Goal: Task Accomplishment & Management: Complete application form

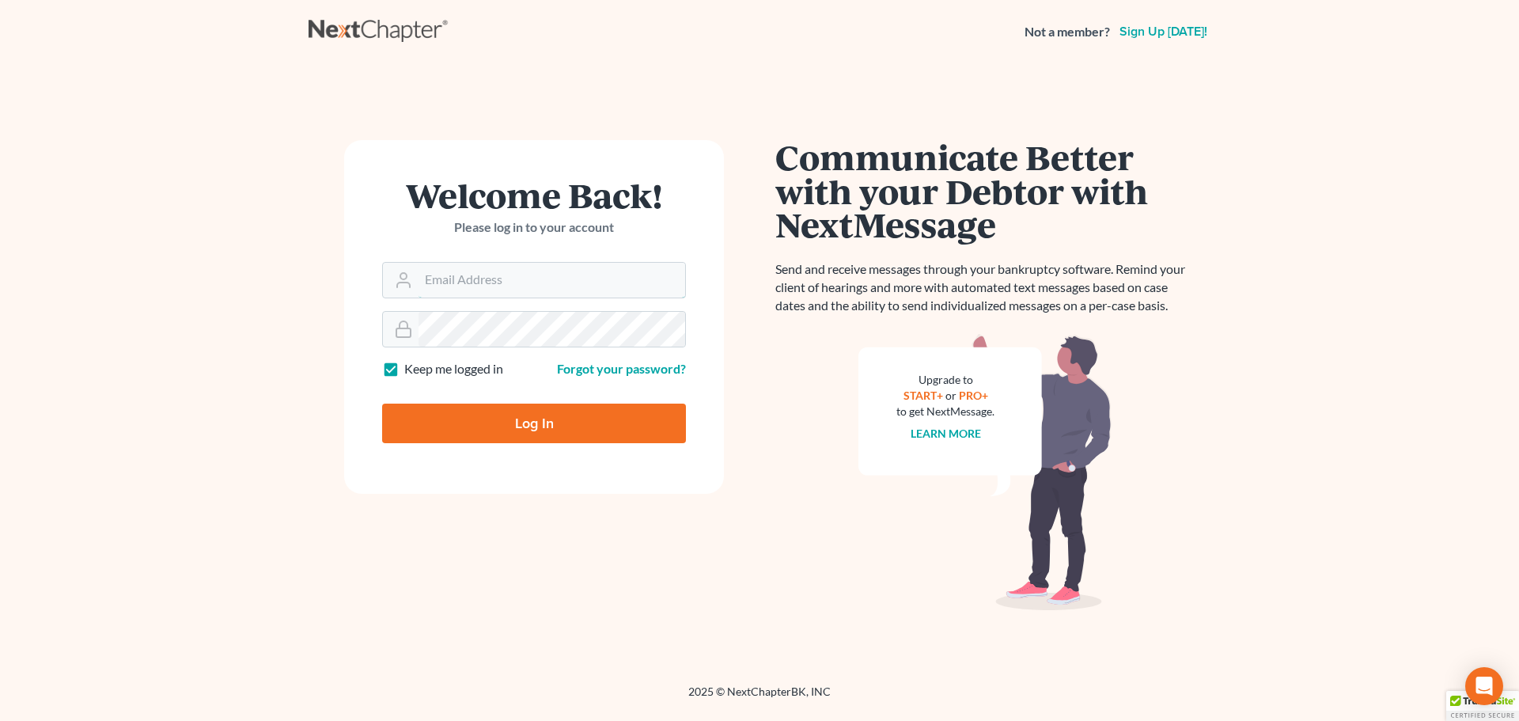
type input "kclawoffices@gmail.com"
type input "Thinking..."
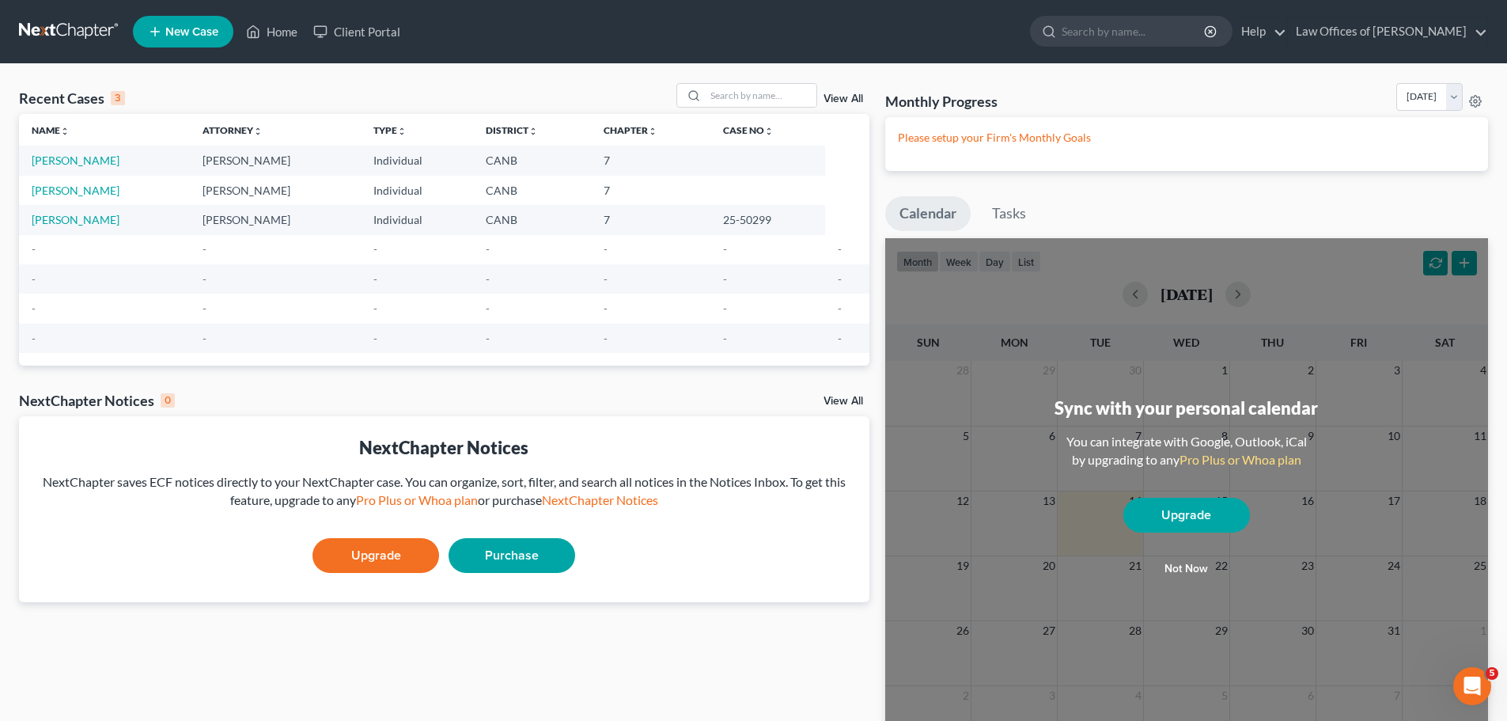
click at [51, 151] on td "Cataquiz, Anwar" at bounding box center [104, 160] width 171 height 29
click at [54, 159] on link "Cataquiz, Anwar" at bounding box center [76, 159] width 88 height 13
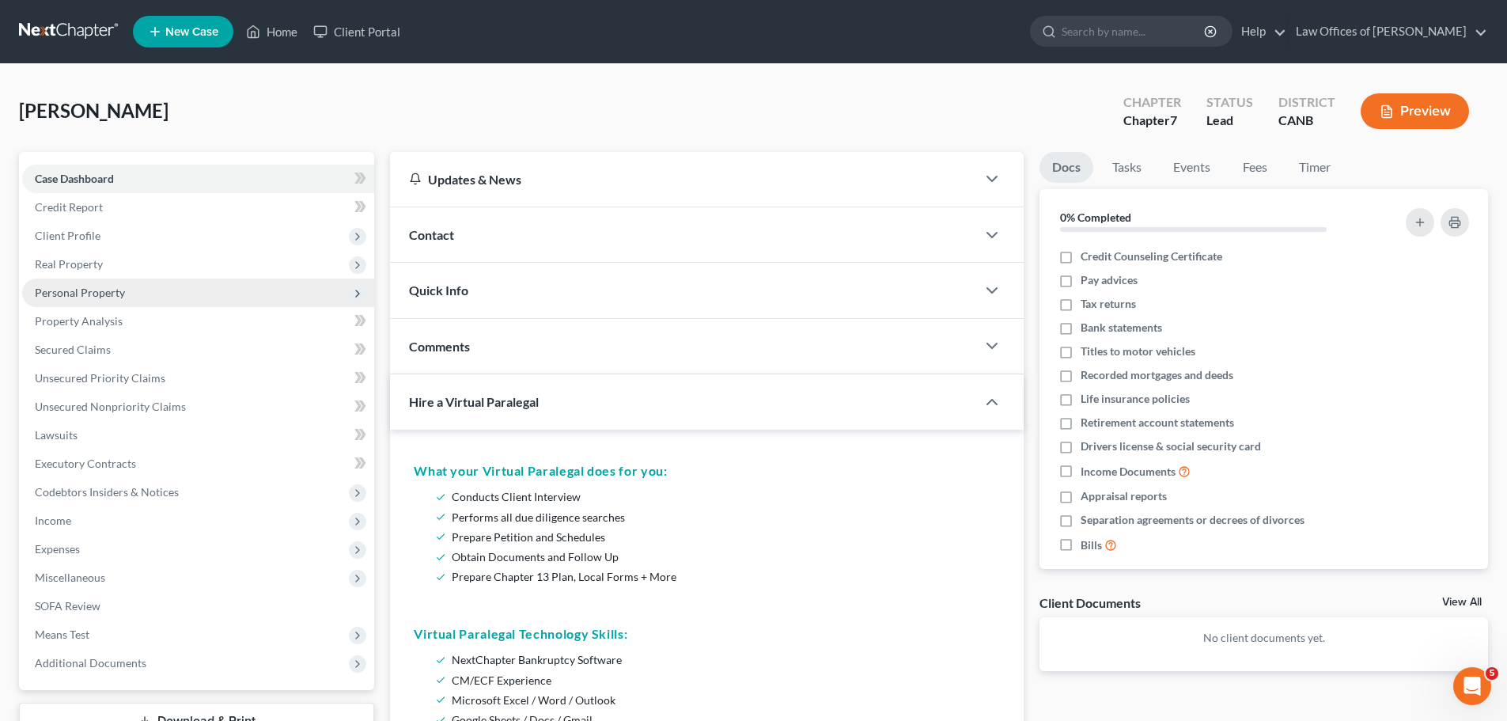
click at [123, 298] on span "Personal Property" at bounding box center [80, 292] width 90 height 13
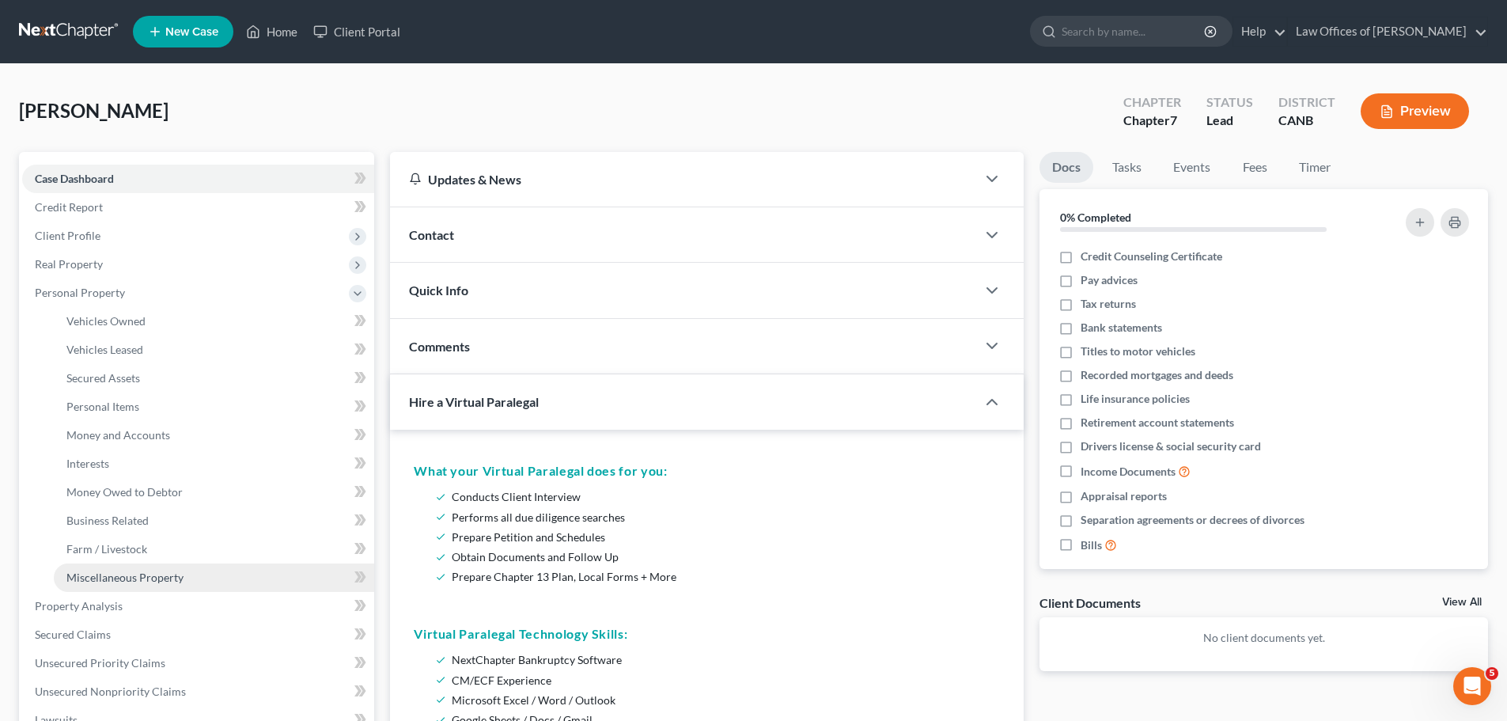
click at [123, 566] on link "Miscellaneous Property" at bounding box center [214, 577] width 320 height 28
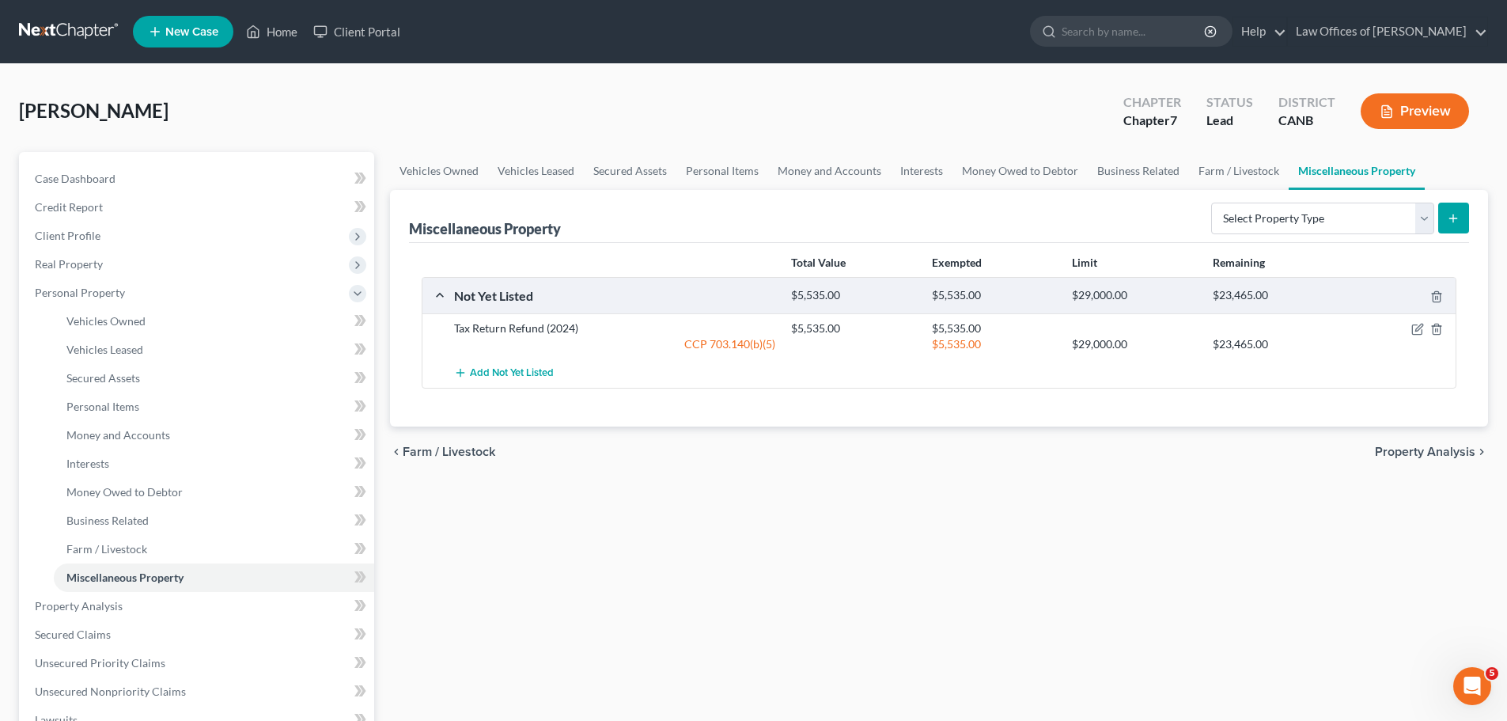
click at [1049, 367] on div "Add Not Yet Listed" at bounding box center [951, 372] width 1011 height 29
click at [1415, 328] on icon "button" at bounding box center [1417, 329] width 13 height 13
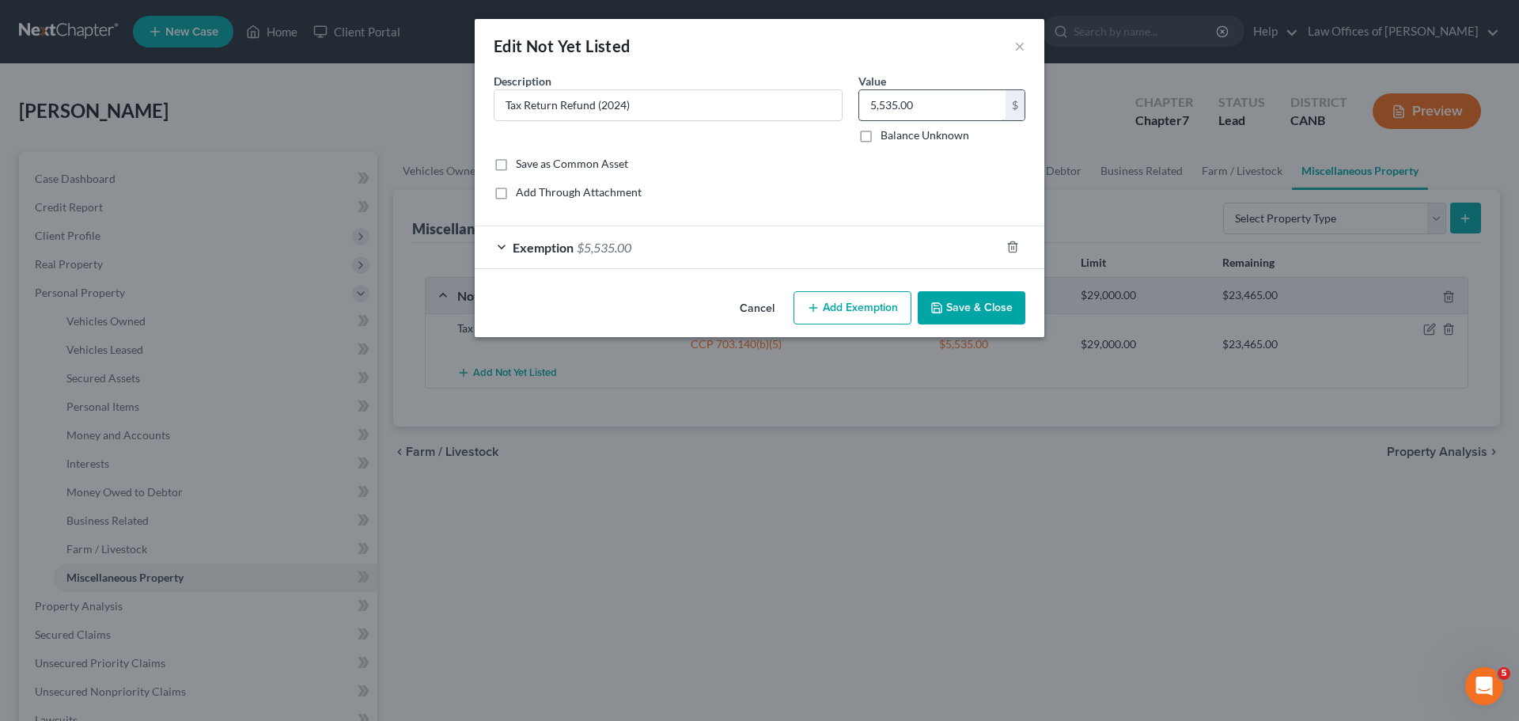
click at [887, 112] on input "5,535.00" at bounding box center [932, 105] width 146 height 30
type input "6,174"
click at [521, 109] on input "Tax Return Refund (2024)" at bounding box center [667, 105] width 347 height 30
click at [595, 102] on input "Tax Return Refund (2024)" at bounding box center [667, 105] width 347 height 30
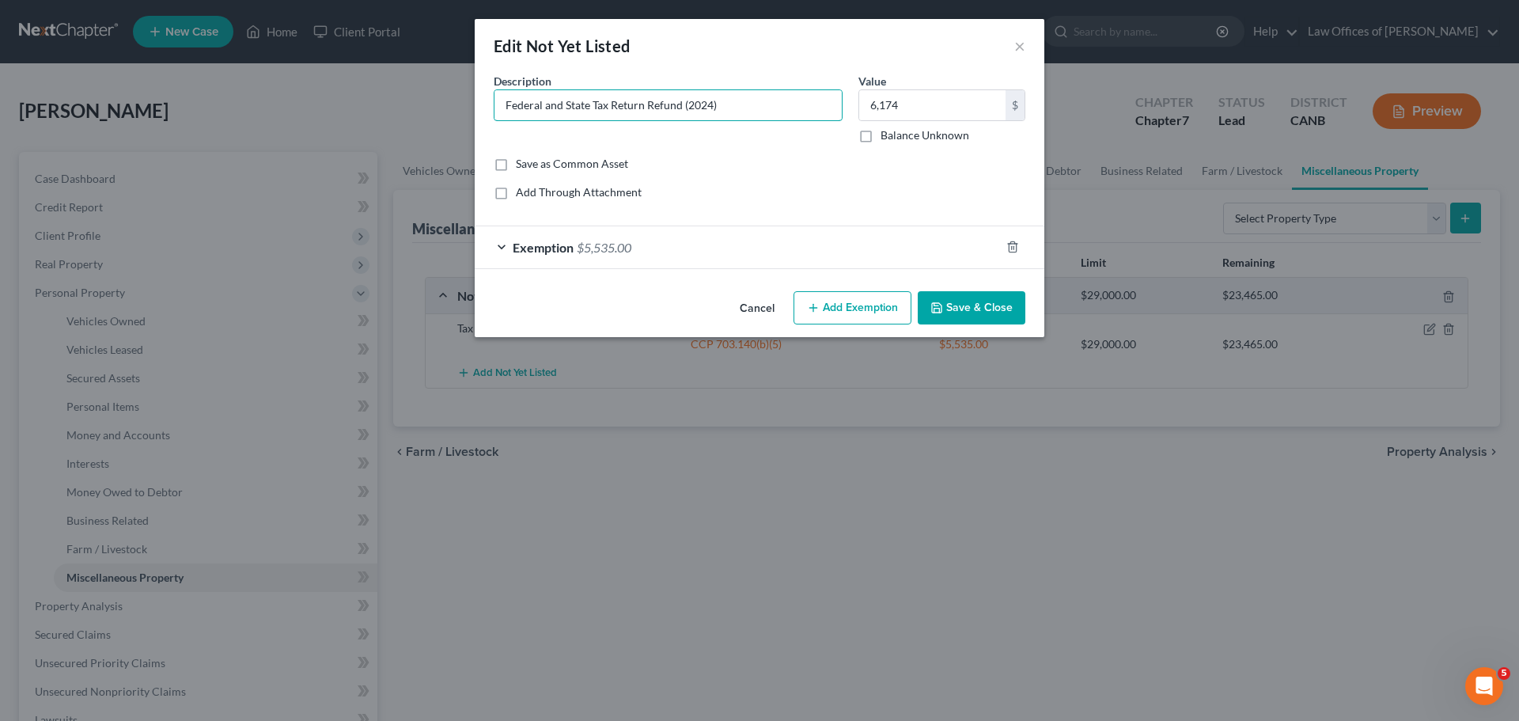
type input "Federal and State Tax Return Refund (2024)"
click at [612, 245] on span "$5,535.00" at bounding box center [604, 247] width 55 height 15
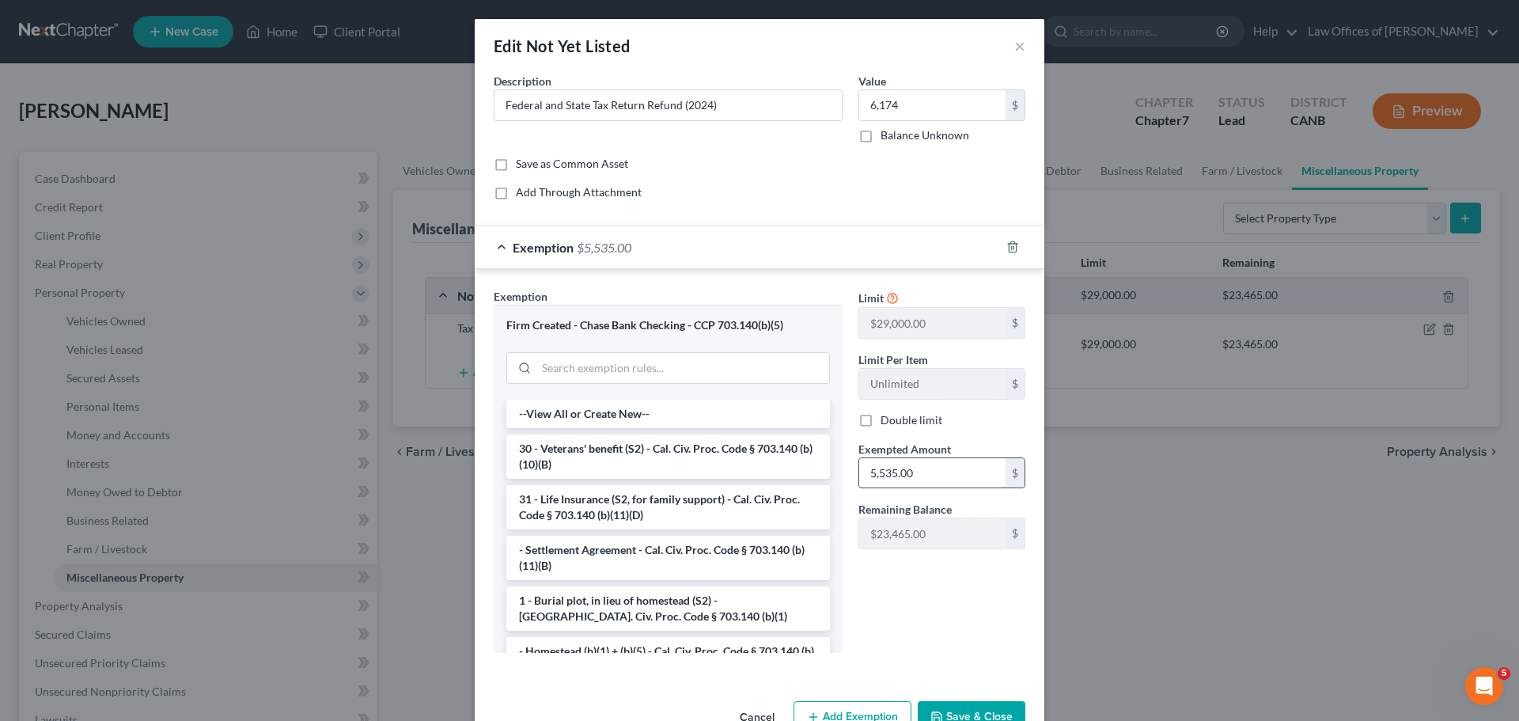
click at [917, 477] on input "5,535.00" at bounding box center [932, 473] width 146 height 30
type input "6,174"
click at [908, 627] on div "Limit $29,000.00 $ Limit Per Item Unlimited $ Double limit Exempted Amount * 6,…" at bounding box center [942, 476] width 183 height 377
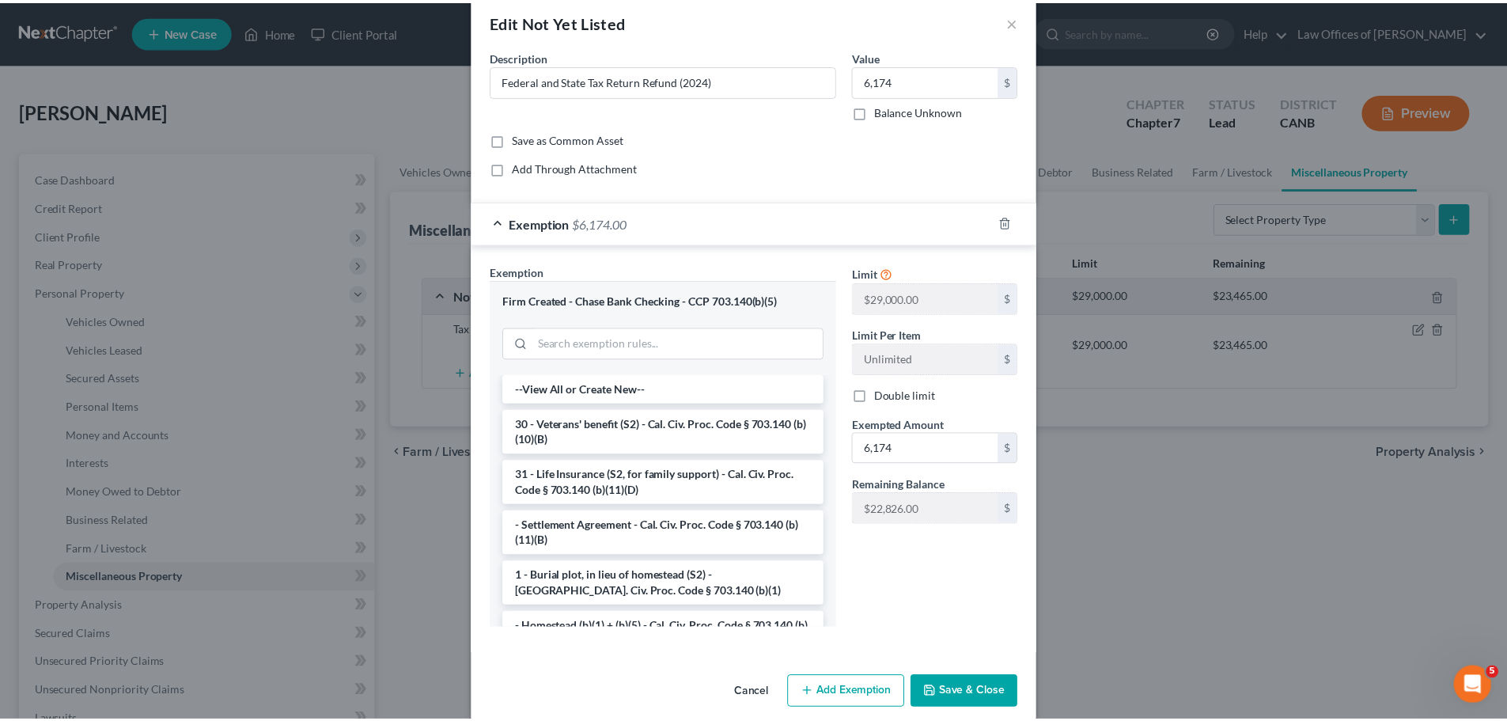
scroll to position [44, 0]
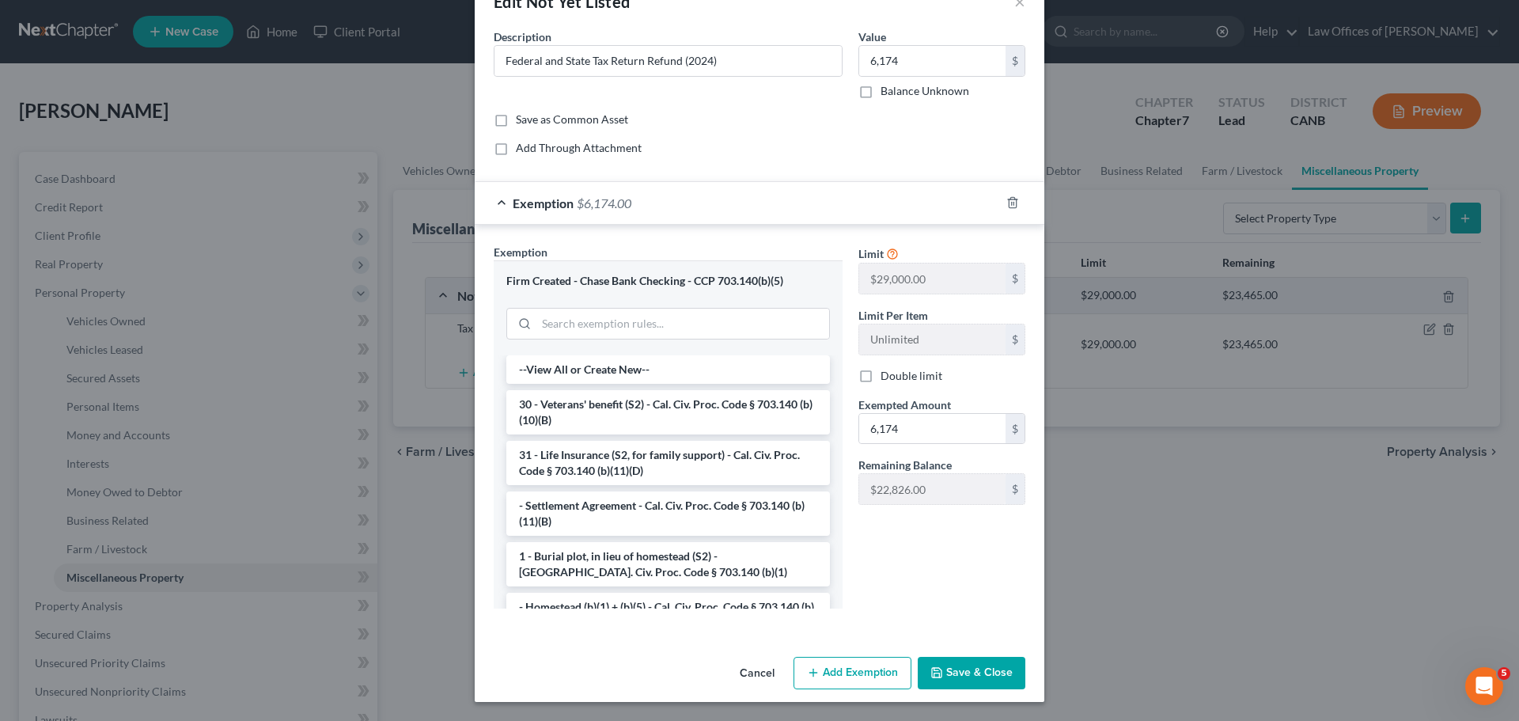
click at [972, 674] on button "Save & Close" at bounding box center [972, 673] width 108 height 33
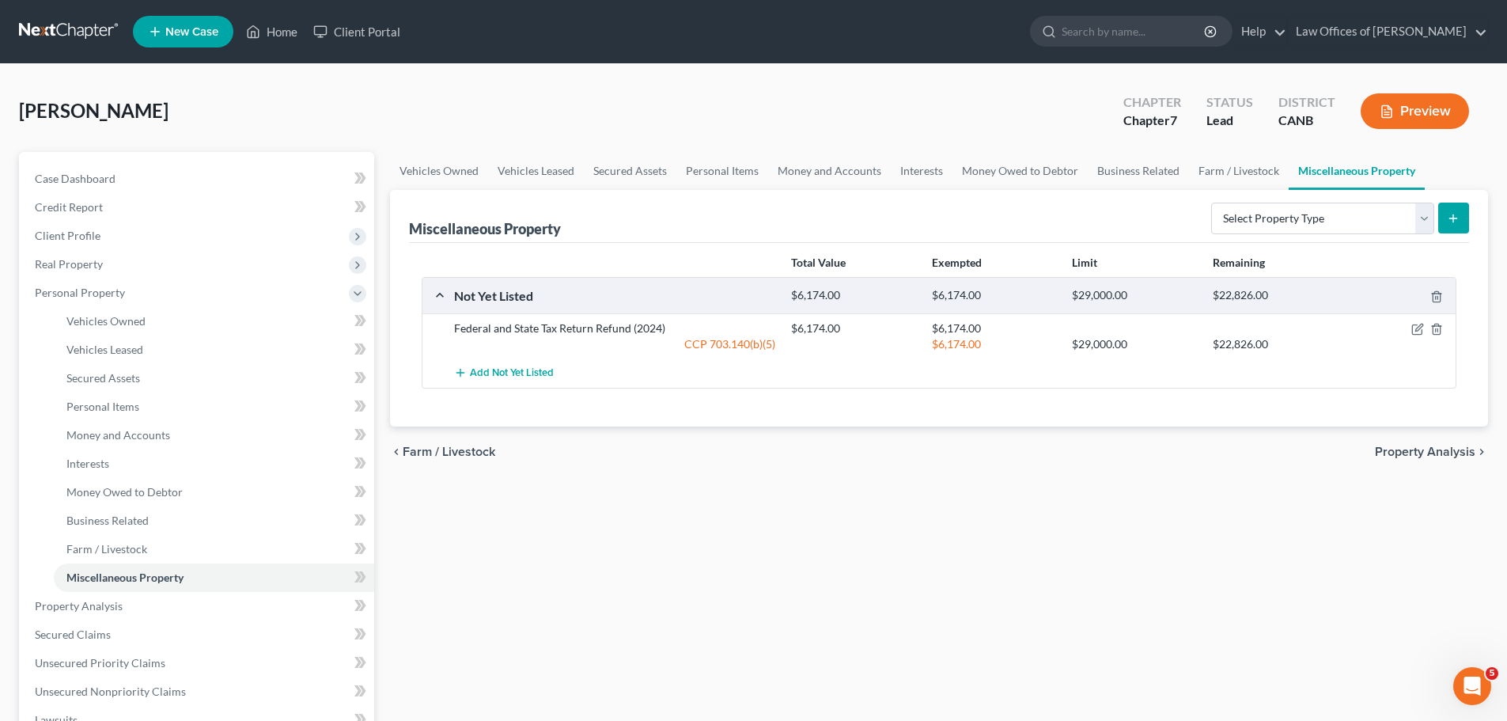
scroll to position [405, 0]
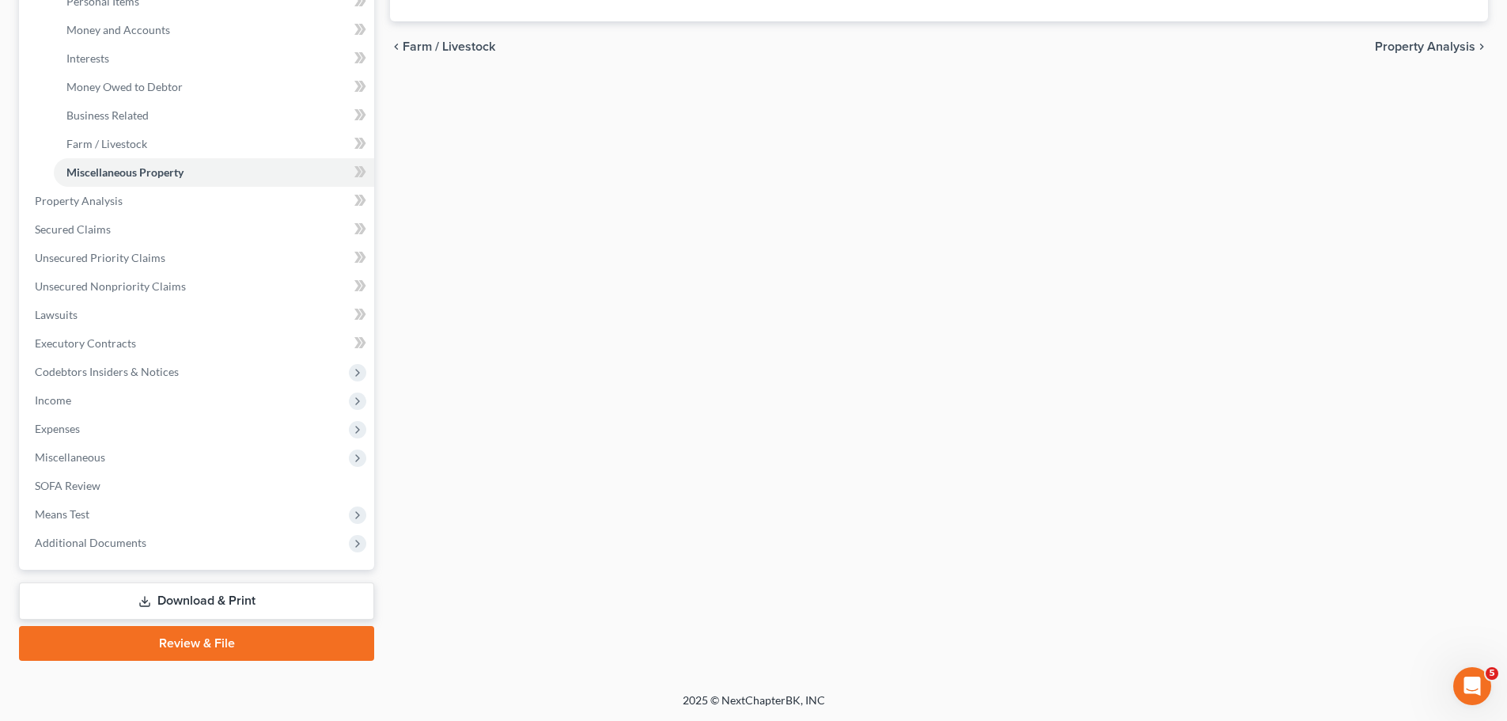
click at [242, 597] on link "Download & Print" at bounding box center [196, 600] width 355 height 37
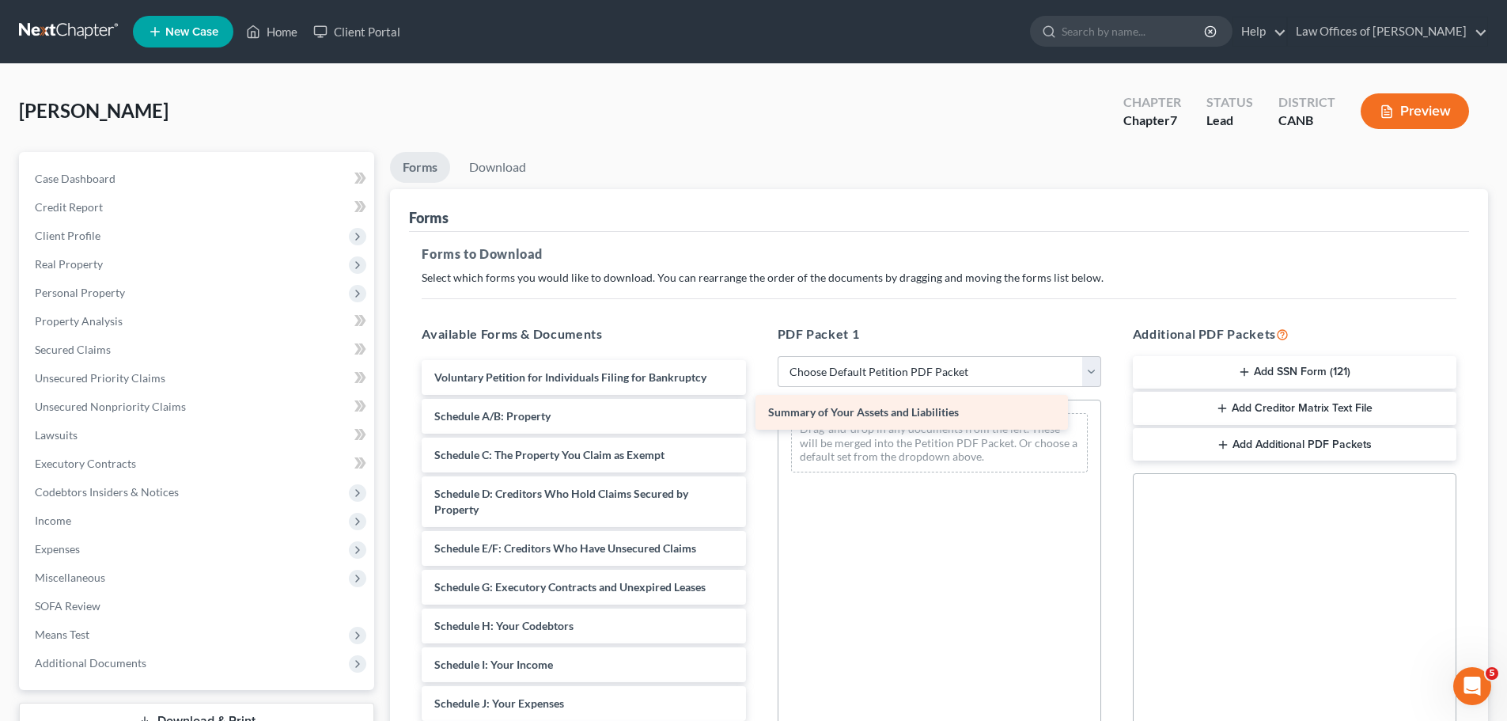
drag, startPoint x: 609, startPoint y: 417, endPoint x: 947, endPoint y: 415, distance: 337.8
click at [758, 415] on div "Summary of Your Assets and Liabilities Voluntary Petition for Individuals Filin…" at bounding box center [583, 719] width 349 height 718
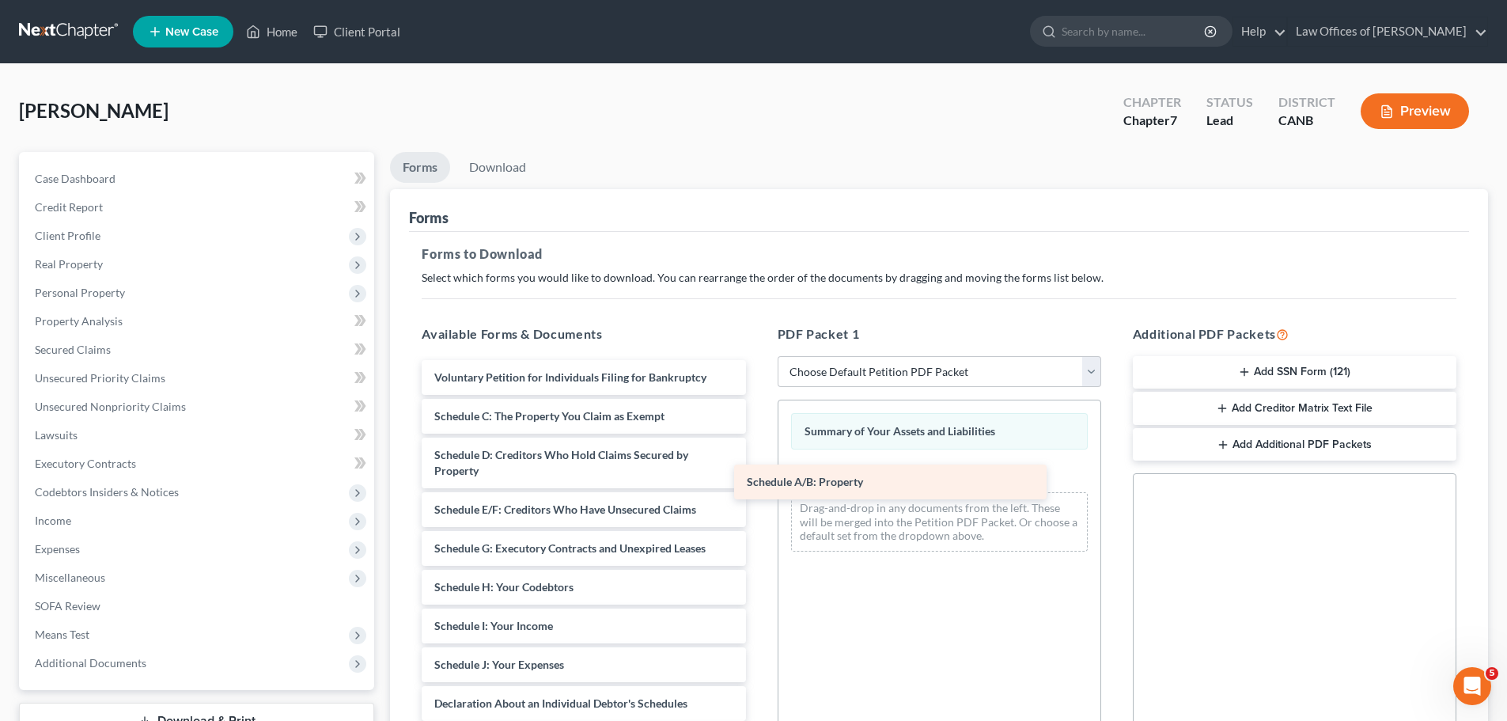
drag, startPoint x: 638, startPoint y: 418, endPoint x: 953, endPoint y: 483, distance: 320.9
click at [758, 483] on div "Schedule A/B: Property Voluntary Petition for Individuals Filing for Bankruptcy…" at bounding box center [583, 700] width 349 height 680
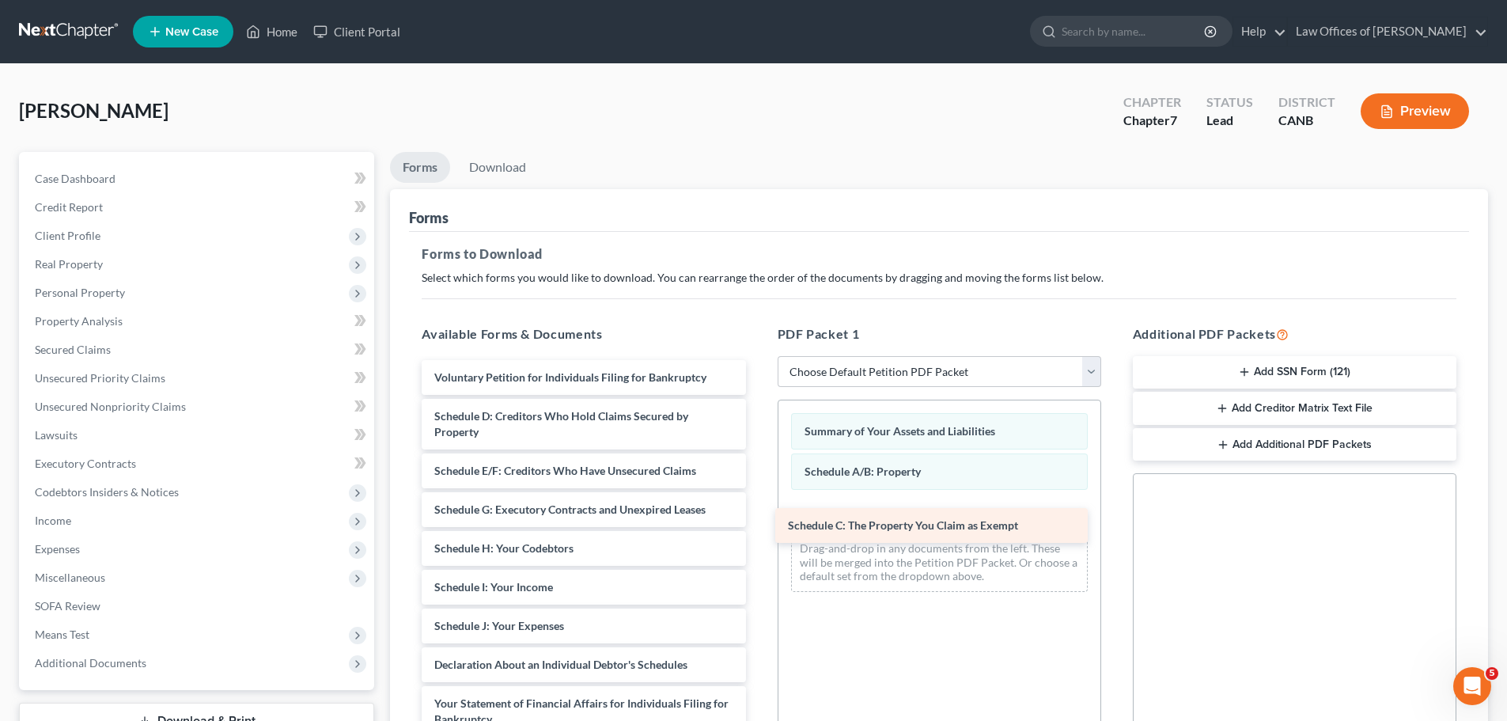
drag, startPoint x: 575, startPoint y: 412, endPoint x: 929, endPoint y: 521, distance: 370.1
click at [758, 521] on div "Schedule C: The Property You Claim as Exempt Voluntary Petition for Individuals…" at bounding box center [583, 680] width 349 height 641
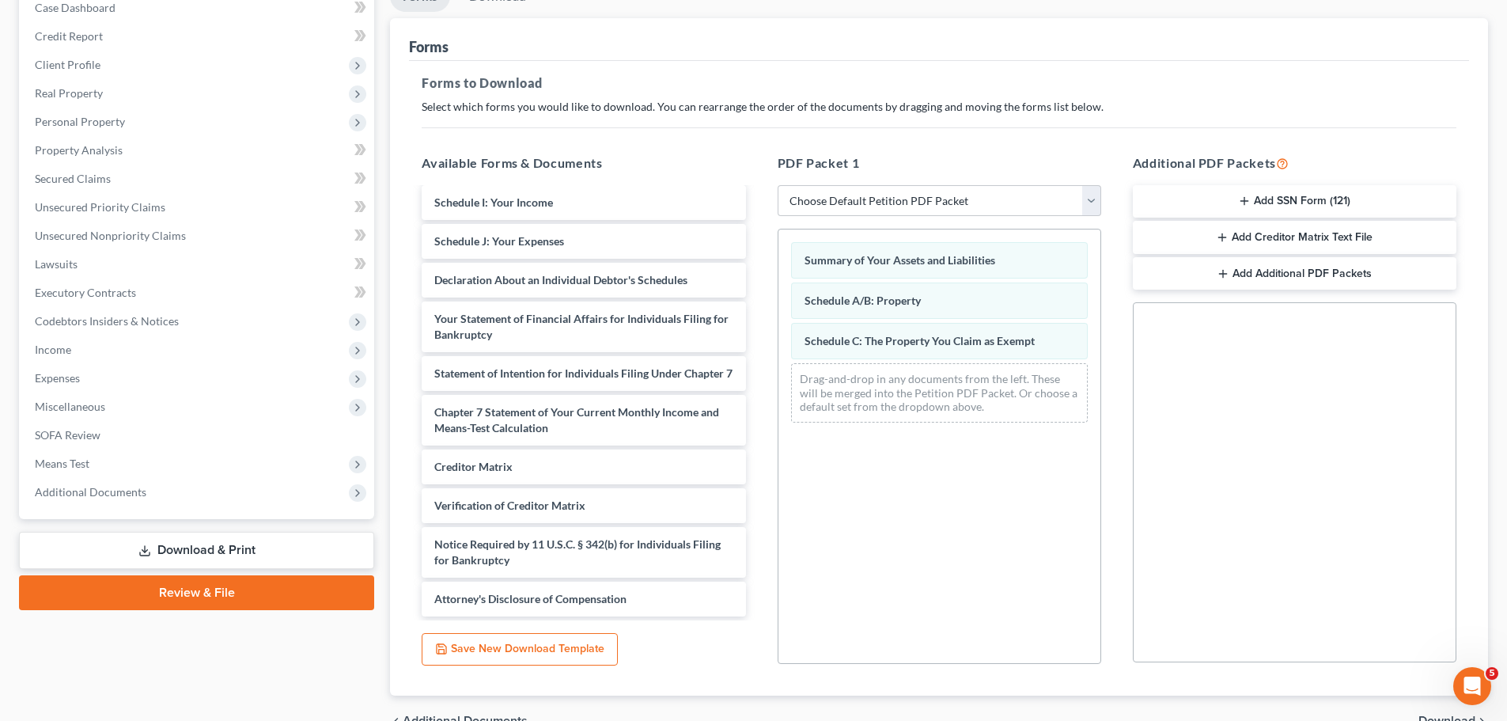
scroll to position [256, 0]
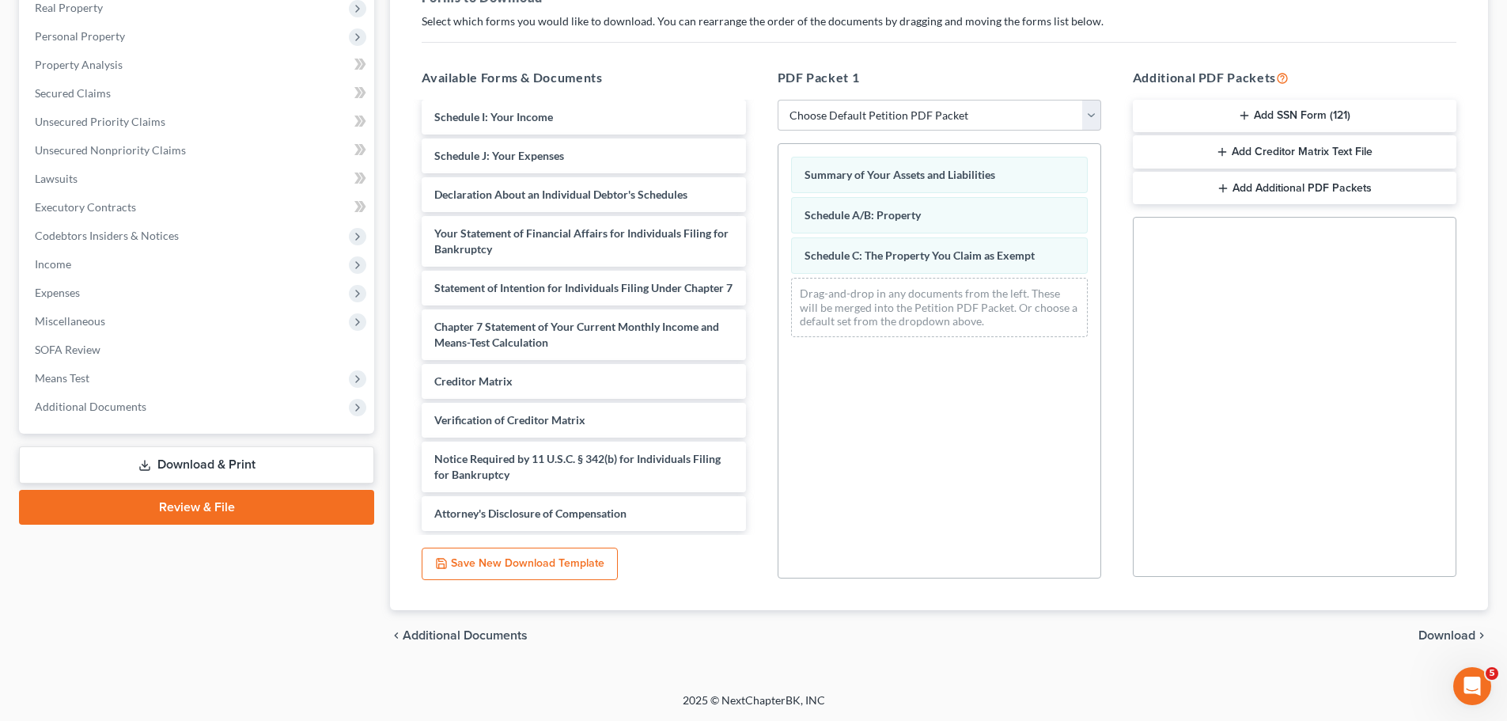
click at [1445, 631] on span "Download" at bounding box center [1447, 635] width 57 height 13
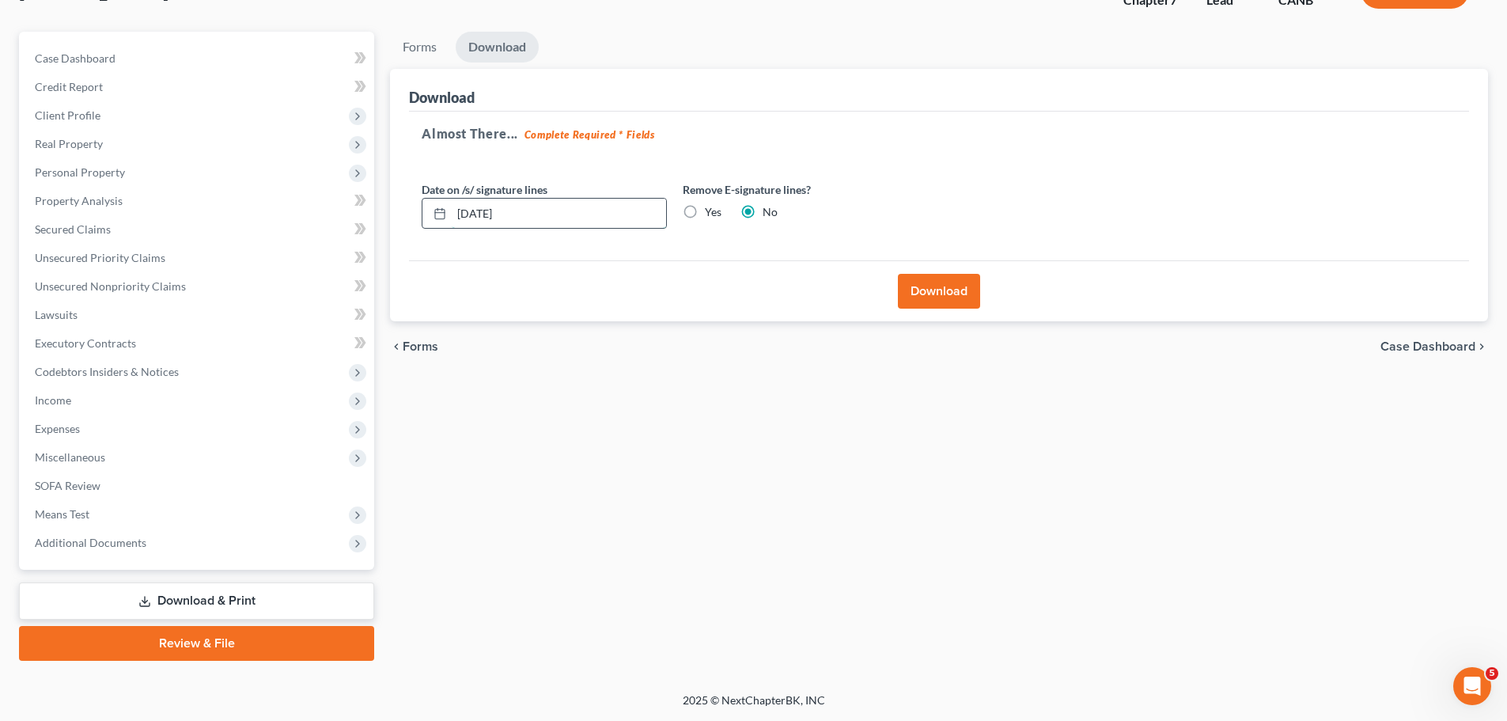
click at [479, 215] on input "10/14/2025" at bounding box center [559, 214] width 214 height 30
click at [485, 217] on input "10/04/2025" at bounding box center [559, 214] width 214 height 30
type input "10/06/2025"
click at [606, 282] on div "Download" at bounding box center [939, 290] width 1060 height 61
click at [923, 282] on button "Download" at bounding box center [939, 291] width 82 height 35
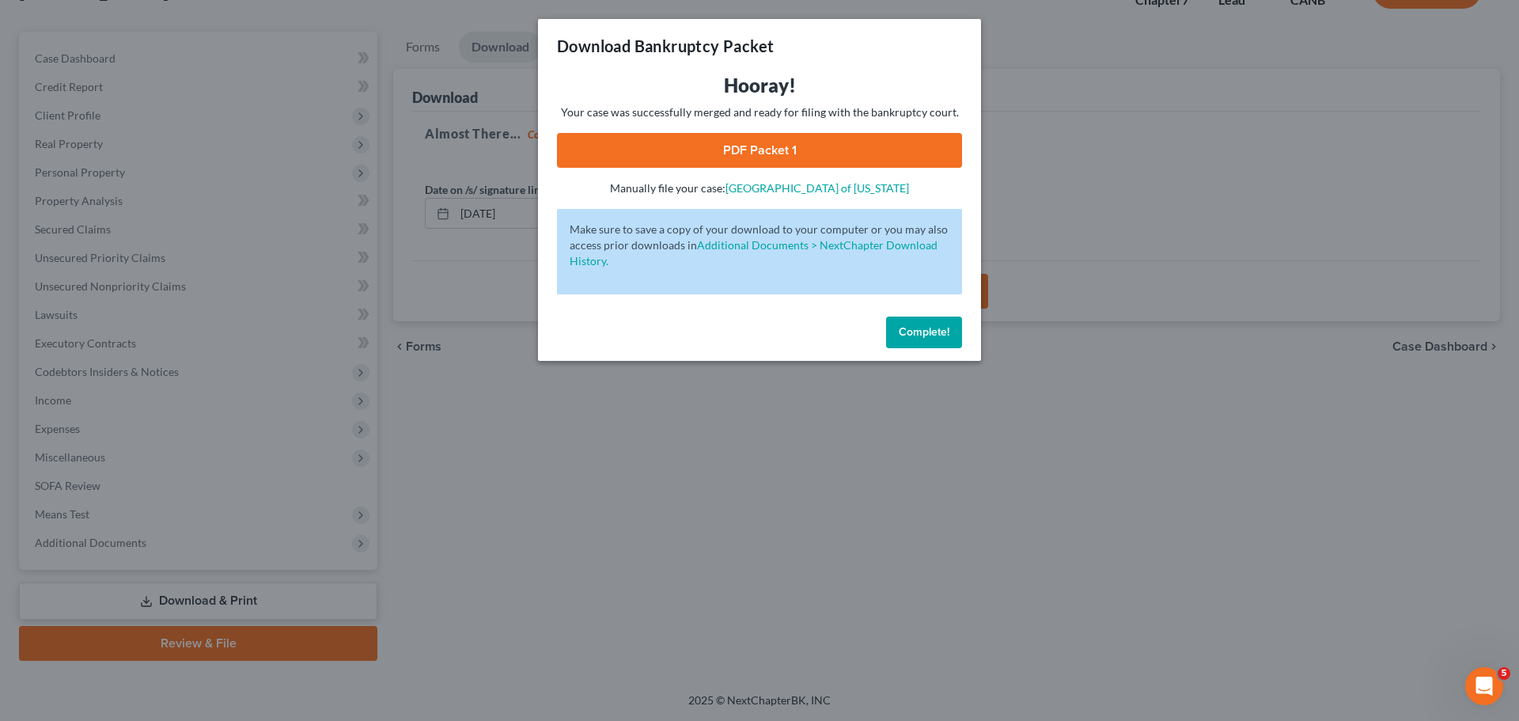
click at [782, 154] on link "PDF Packet 1" at bounding box center [759, 150] width 405 height 35
click at [949, 320] on button "Complete!" at bounding box center [924, 332] width 76 height 32
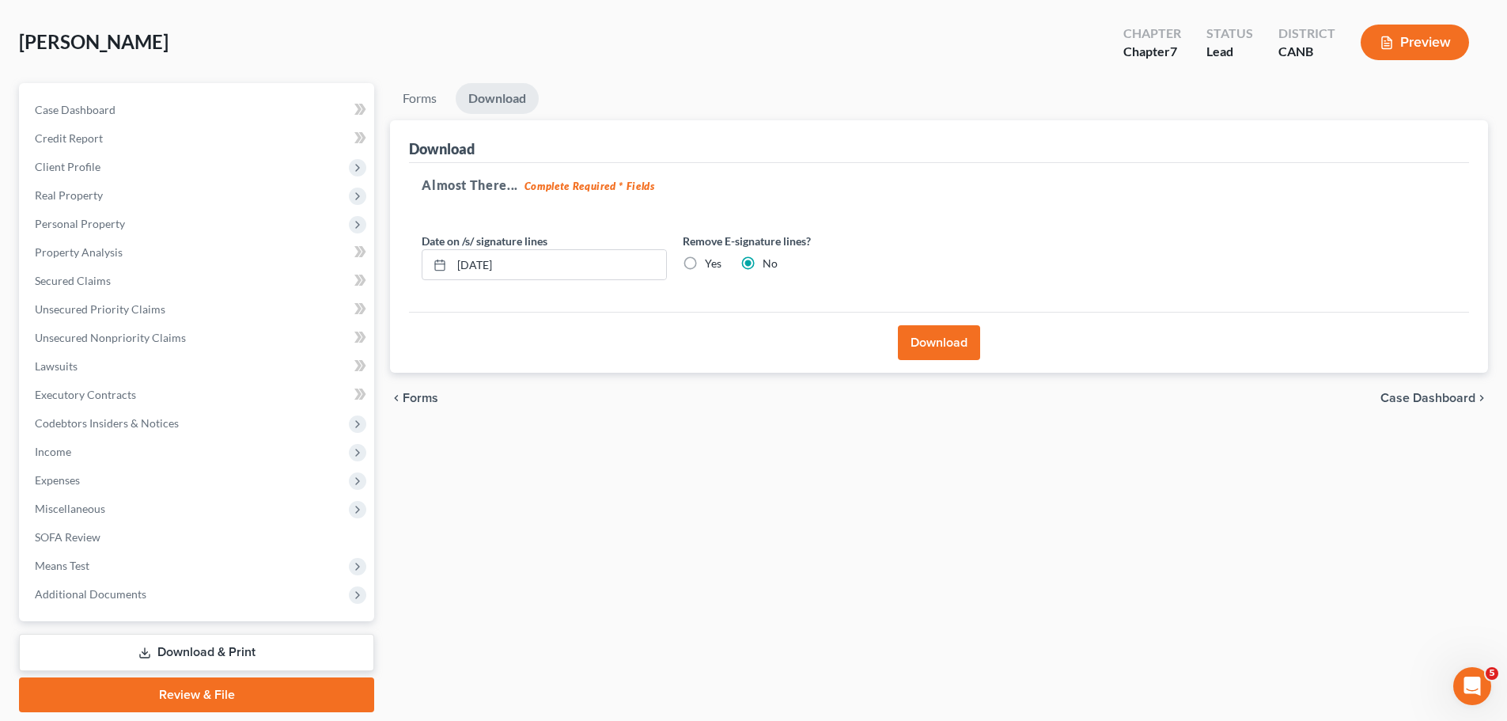
scroll to position [0, 0]
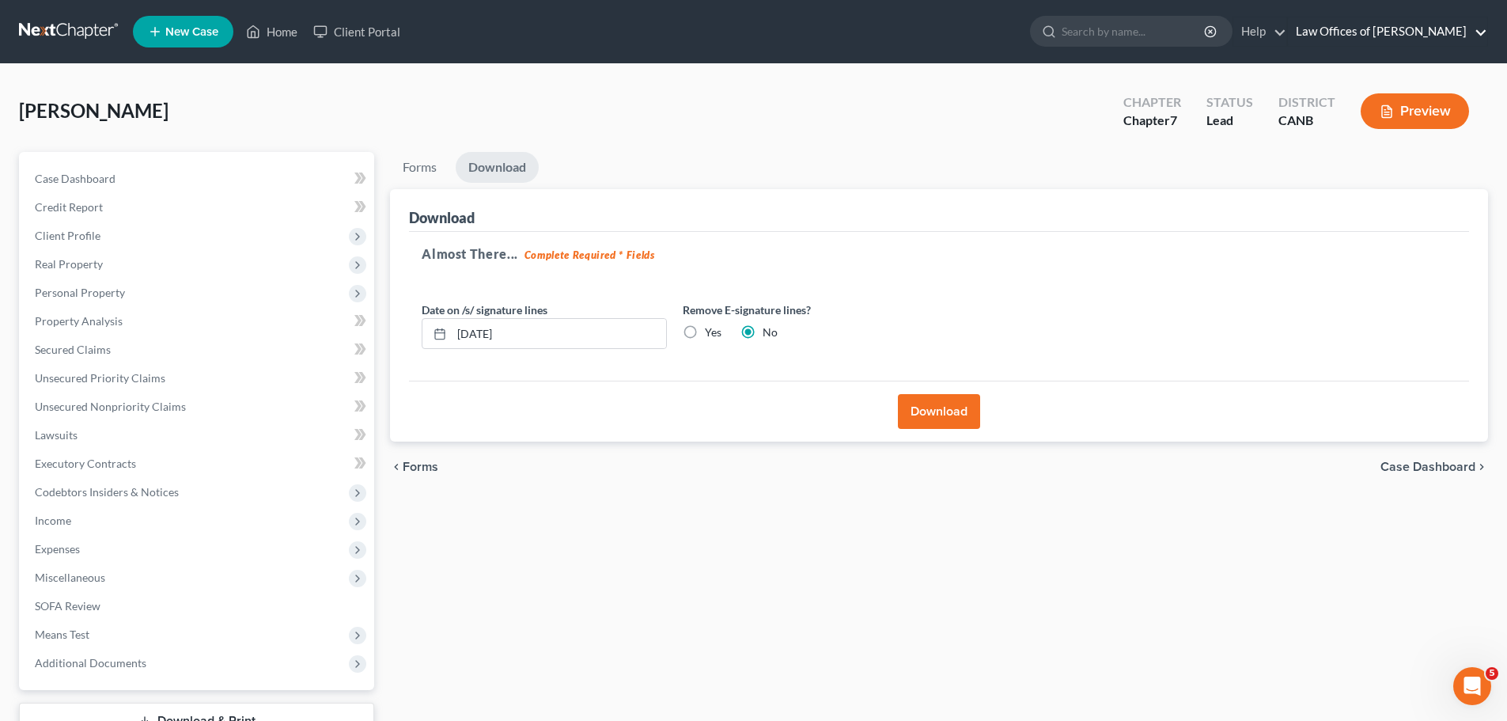
click at [1358, 32] on link "Law Offices of Keith F. Carr" at bounding box center [1387, 31] width 199 height 28
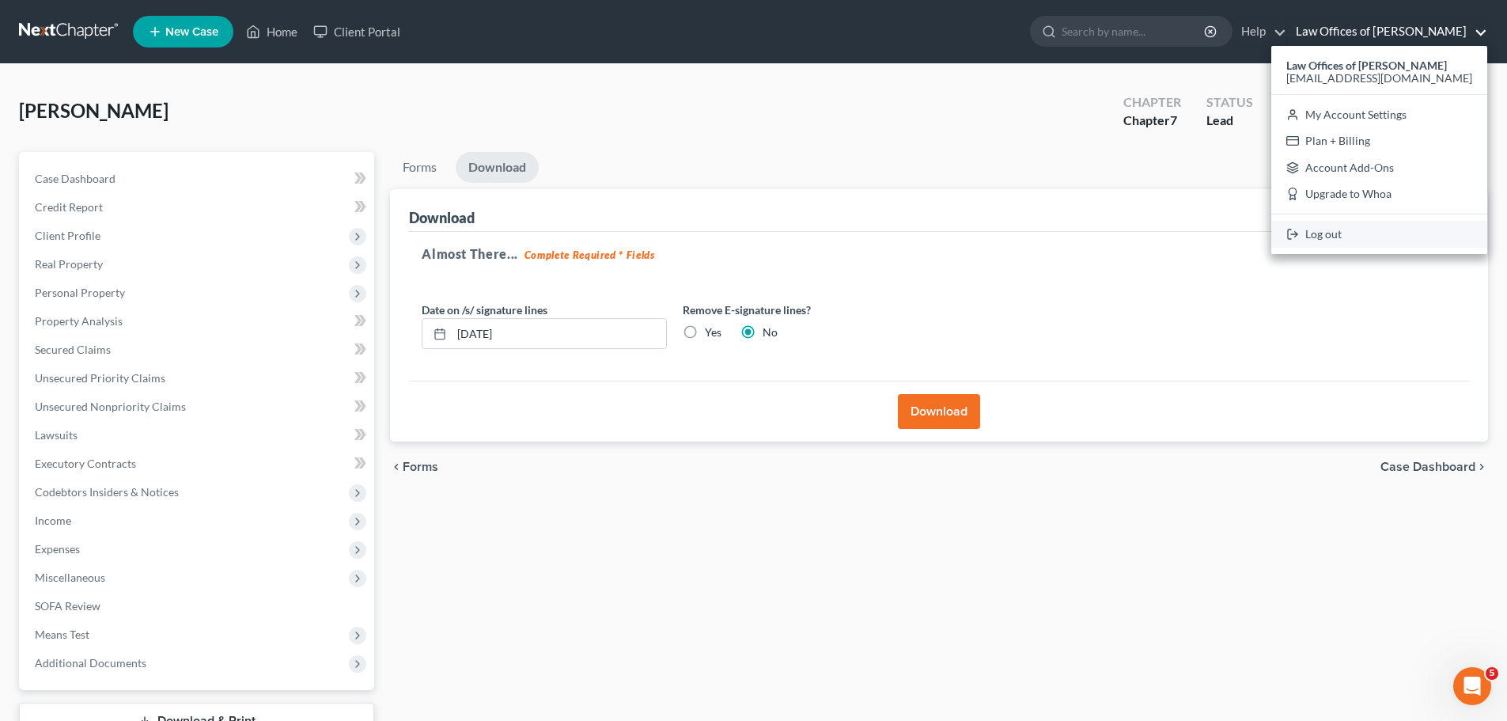
click at [1372, 238] on link "Log out" at bounding box center [1379, 234] width 216 height 27
